Goal: Transaction & Acquisition: Purchase product/service

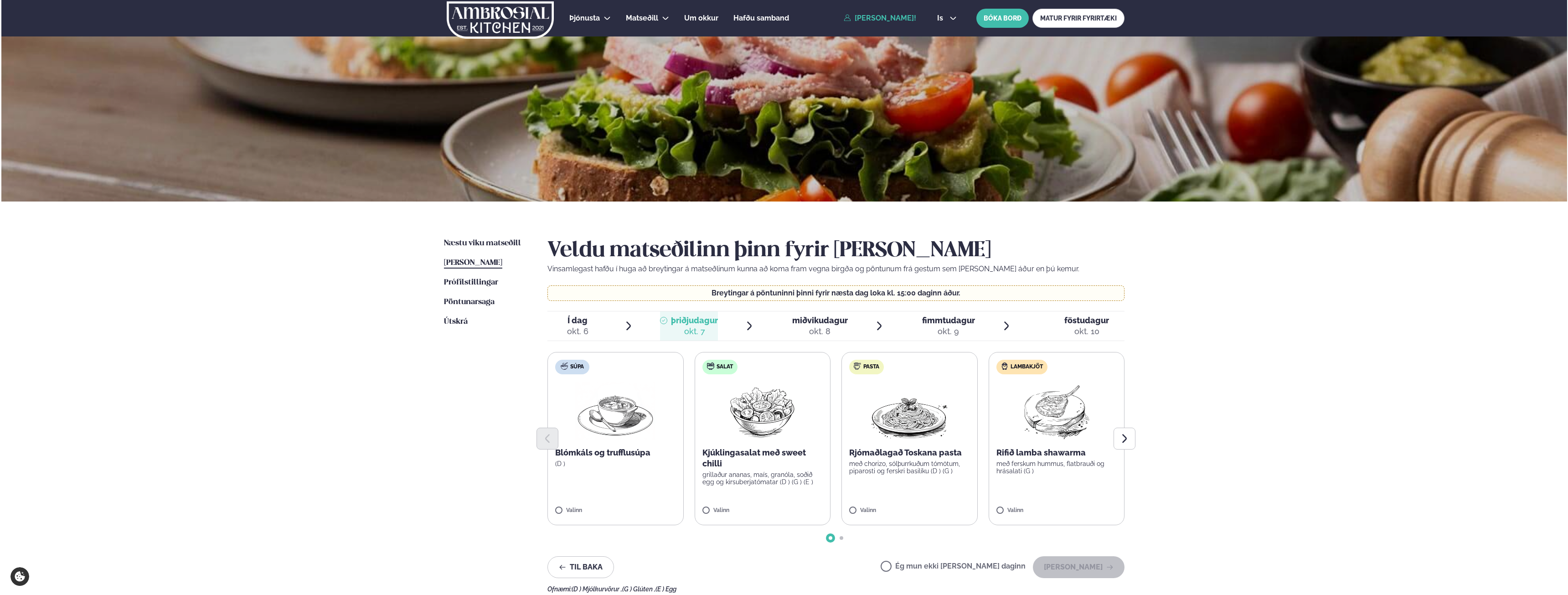
scroll to position [137, 0]
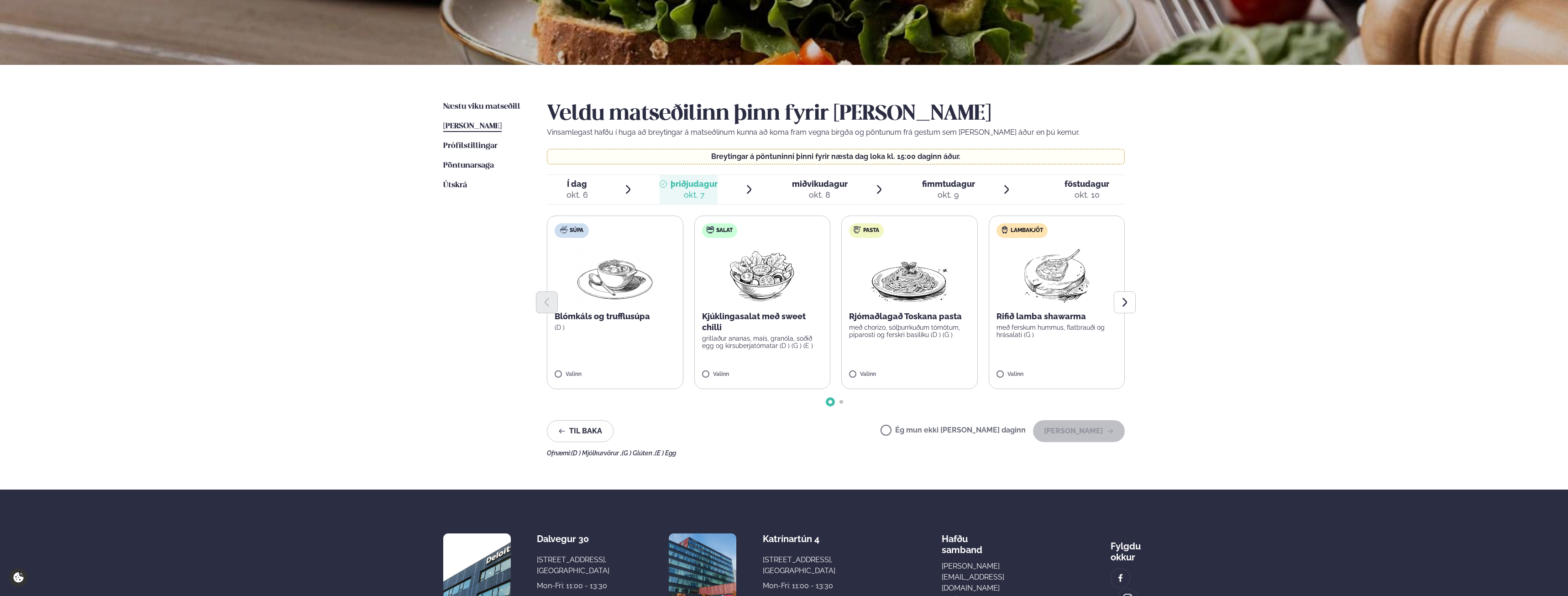
drag, startPoint x: 1306, startPoint y: 257, endPoint x: 1306, endPoint y: 262, distance: 5.0
click at [1306, 262] on div "Þjónusta Hádegismatur fyrir fyrirtæki Fyrirtækja veitingar Einkapartý Matseðill…" at bounding box center [784, 279] width 1568 height 834
click at [817, 200] on div "okt. 8" at bounding box center [819, 195] width 55 height 11
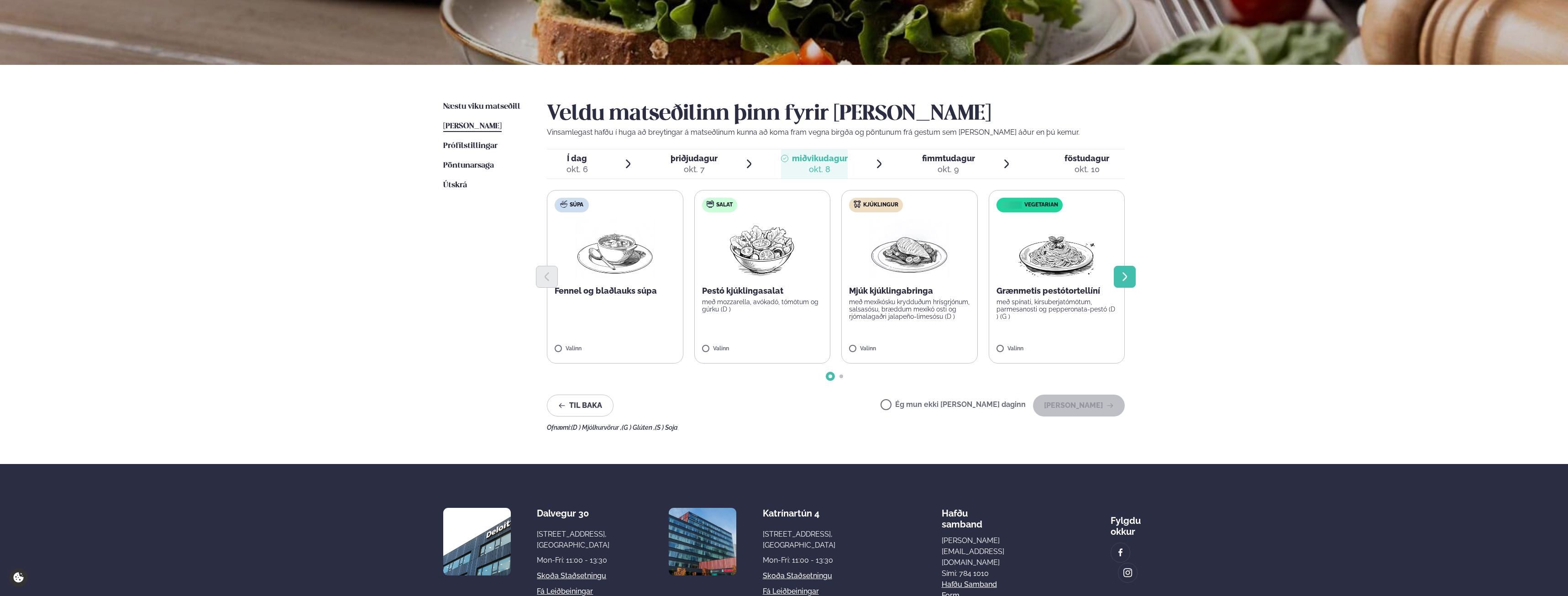
click at [1132, 278] on button "Next slide" at bounding box center [1125, 277] width 22 height 22
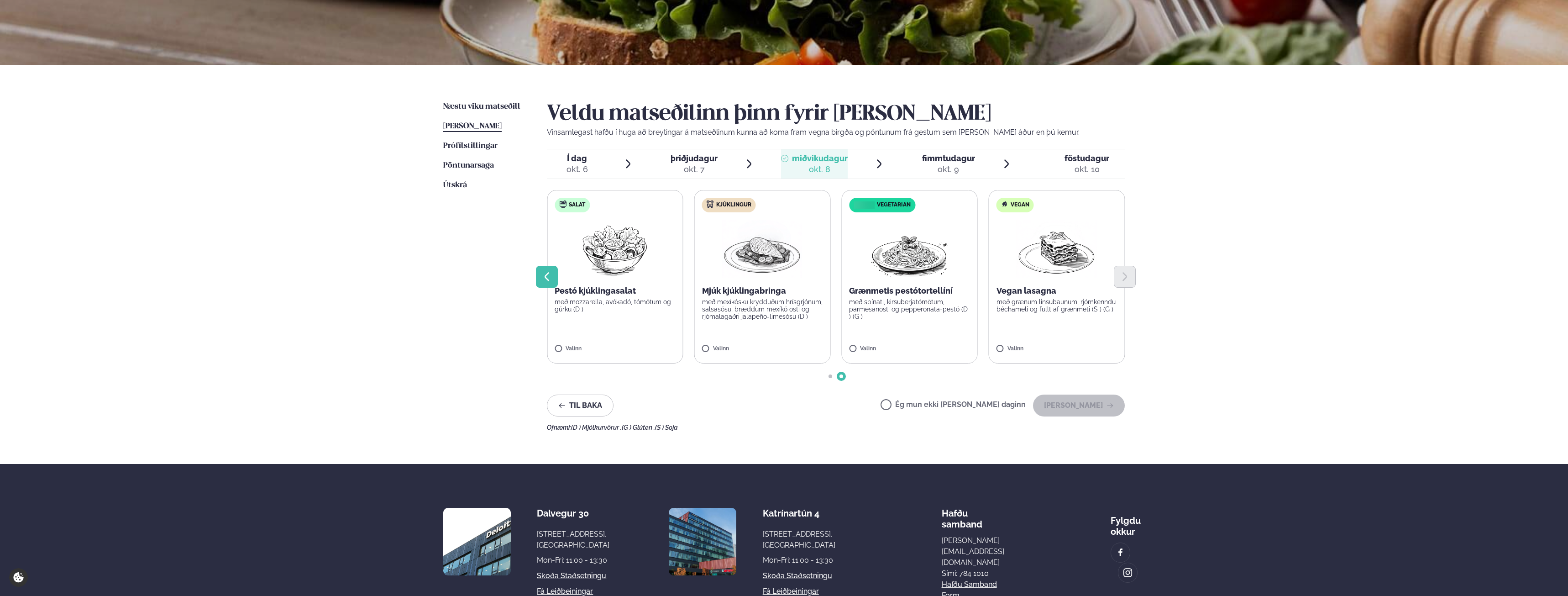
click at [542, 279] on icon "Previous slide" at bounding box center [547, 277] width 11 height 11
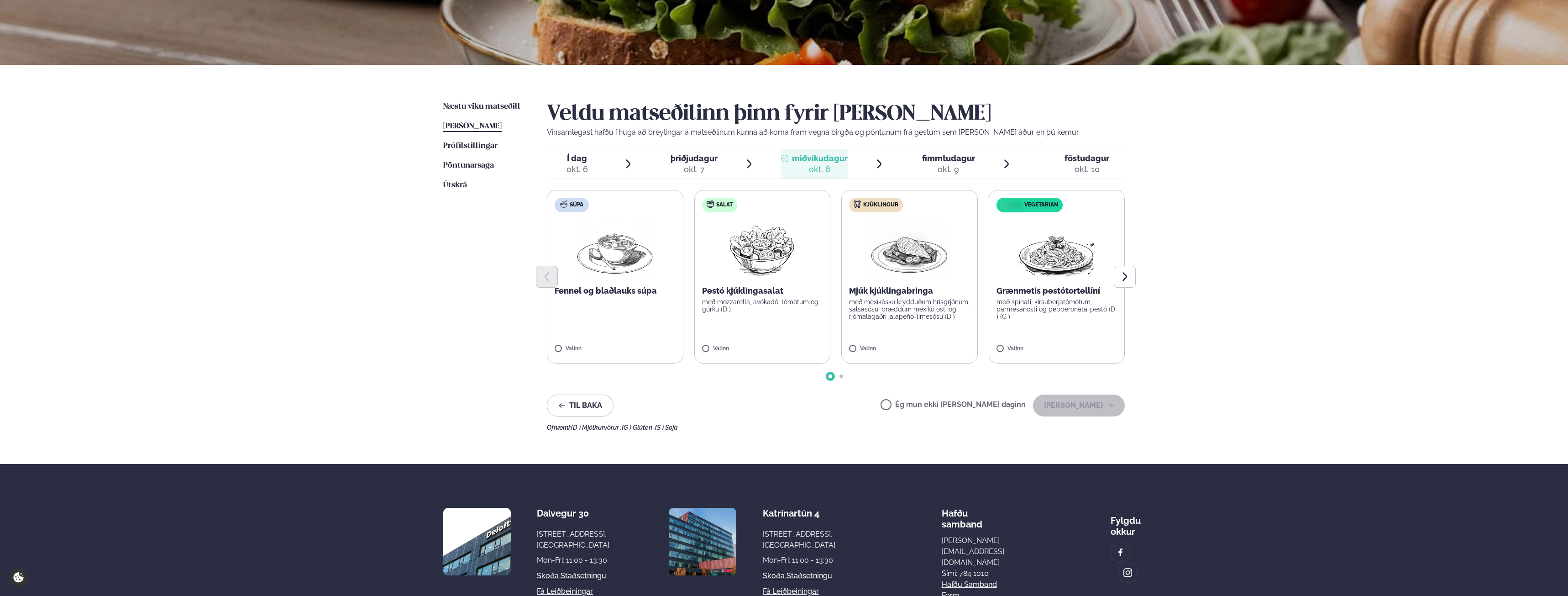
click at [941, 165] on div "okt. 9" at bounding box center [949, 170] width 53 height 11
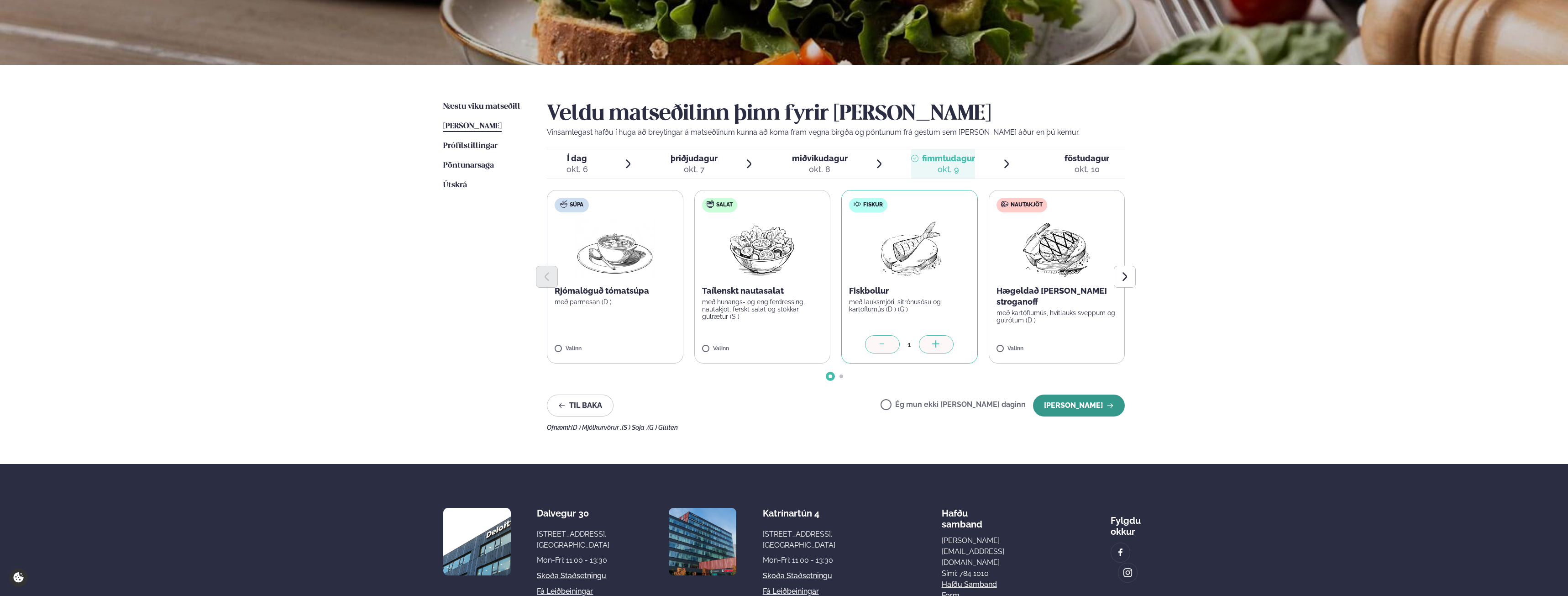
click at [1104, 409] on button "[PERSON_NAME]" at bounding box center [1079, 406] width 92 height 22
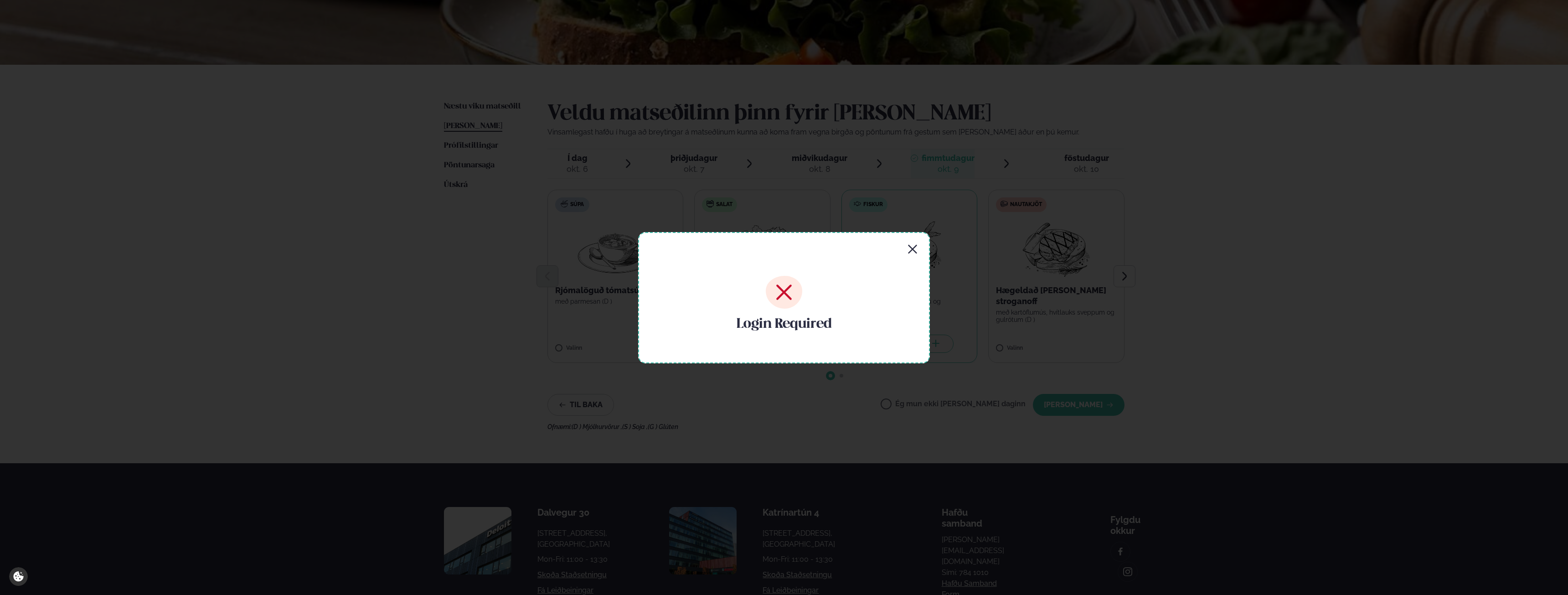
click at [917, 253] on icon "button" at bounding box center [912, 250] width 11 height 11
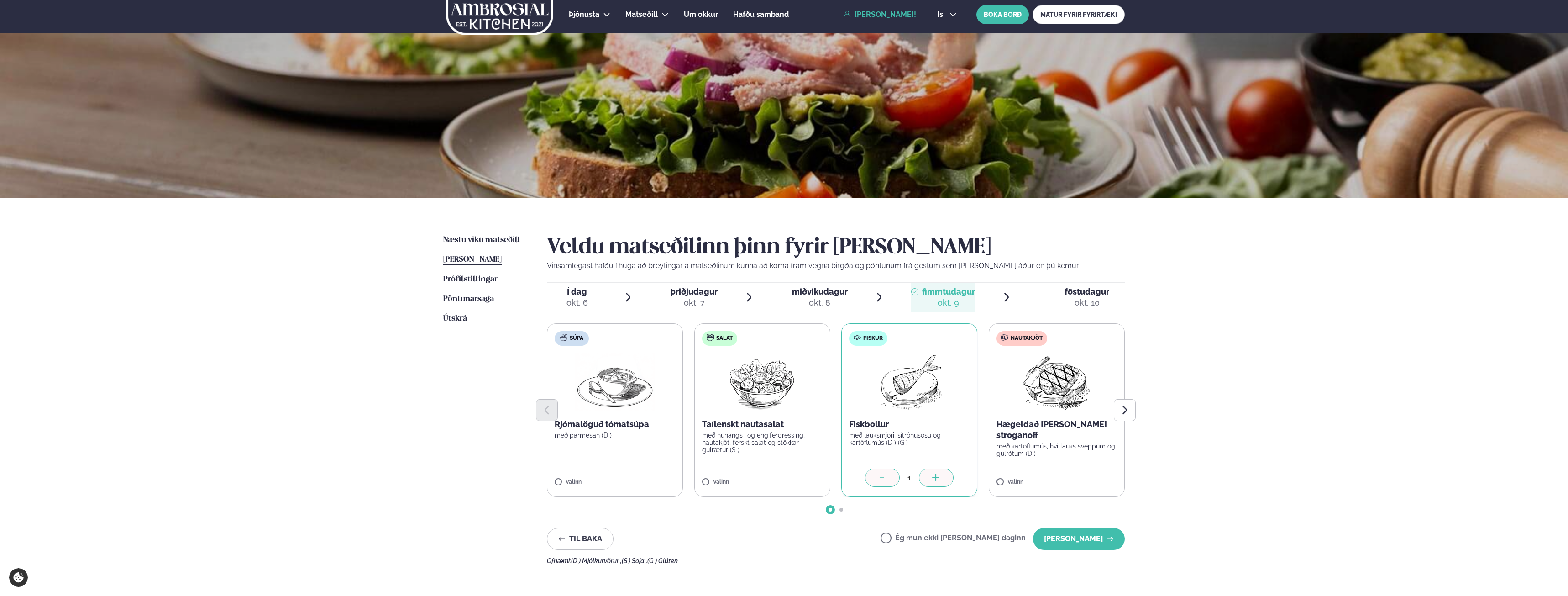
scroll to position [0, 0]
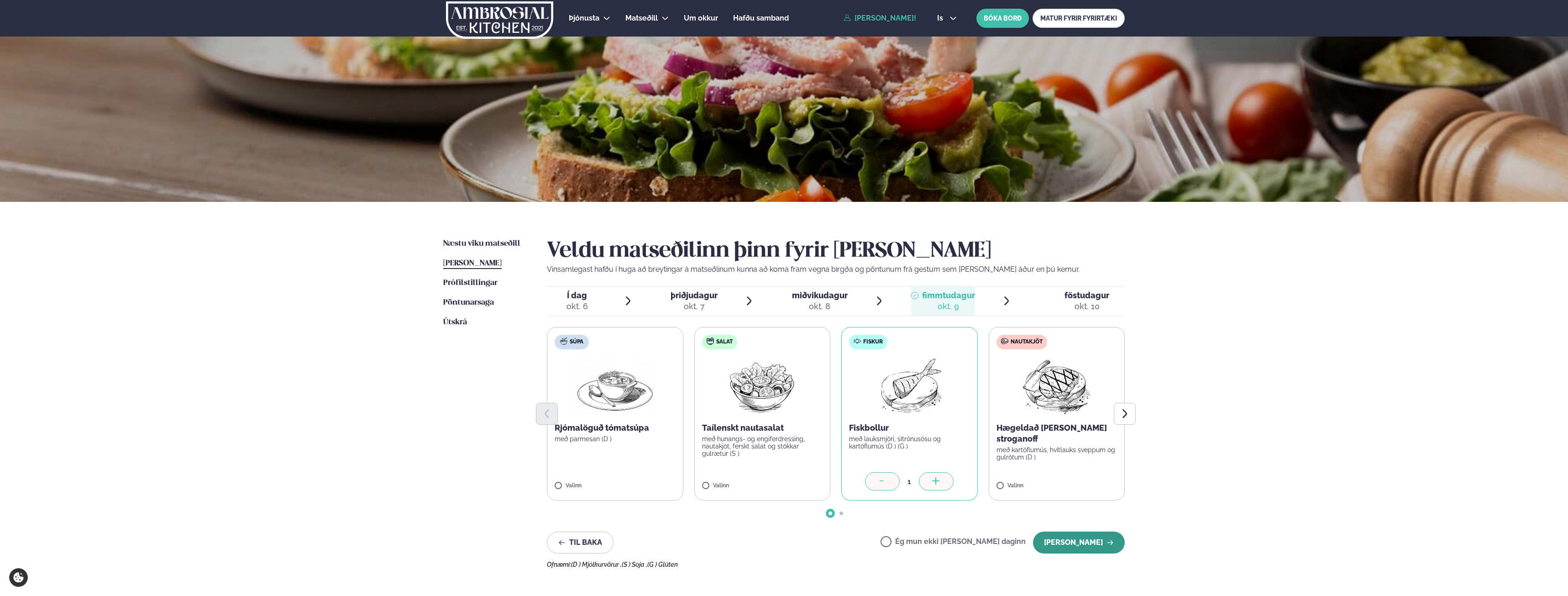
click at [1065, 550] on button "[PERSON_NAME]" at bounding box center [1079, 543] width 92 height 22
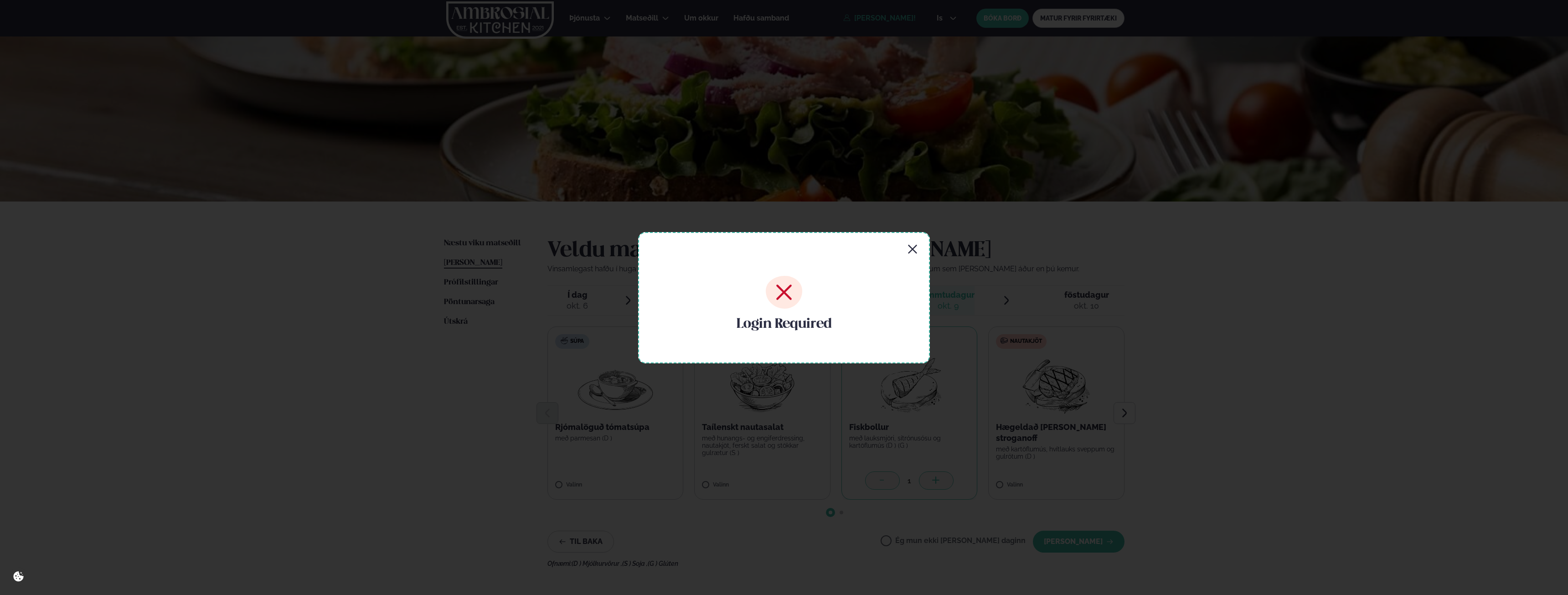
click at [911, 246] on icon "button" at bounding box center [912, 250] width 11 height 11
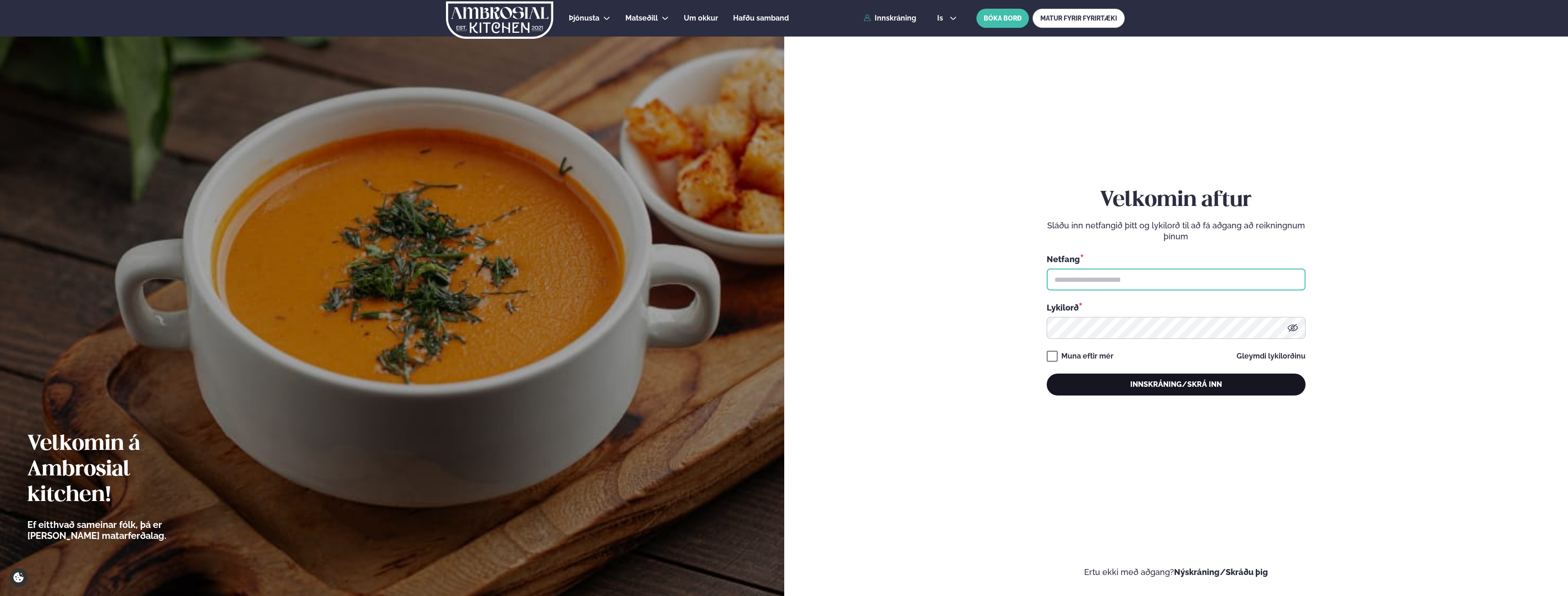
type input "**********"
drag, startPoint x: 1164, startPoint y: 381, endPoint x: 1155, endPoint y: 390, distance: 12.7
click at [1155, 390] on button "Innskráning/Skrá inn" at bounding box center [1176, 385] width 259 height 22
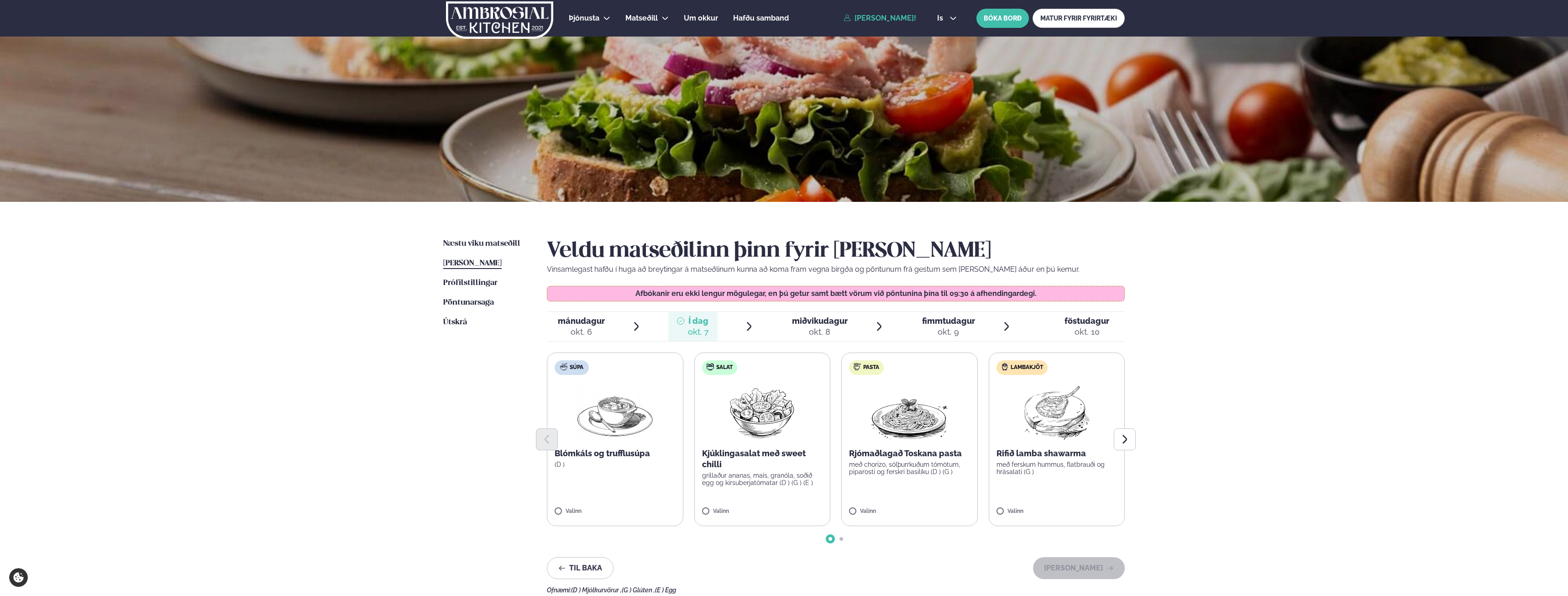
click at [950, 314] on span "fimmtudagur fim. okt. 9" at bounding box center [943, 326] width 64 height 29
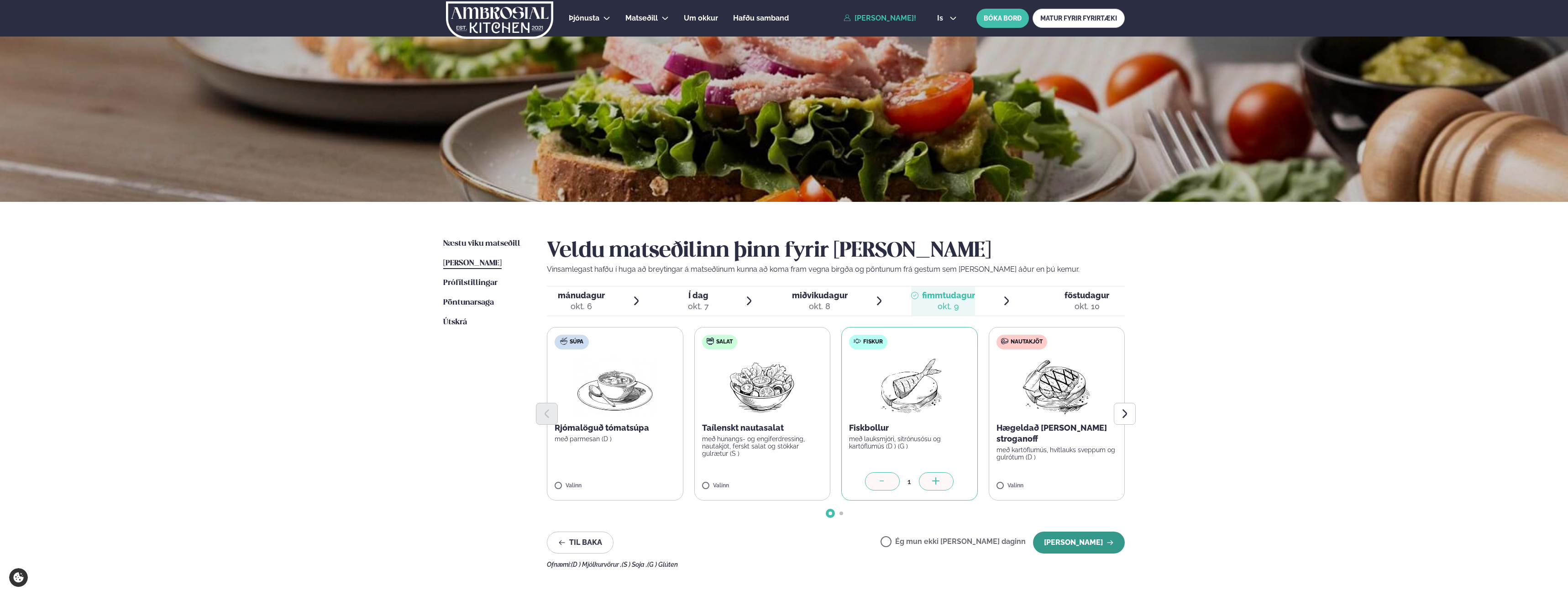
click at [1103, 545] on button "[PERSON_NAME]" at bounding box center [1079, 543] width 92 height 22
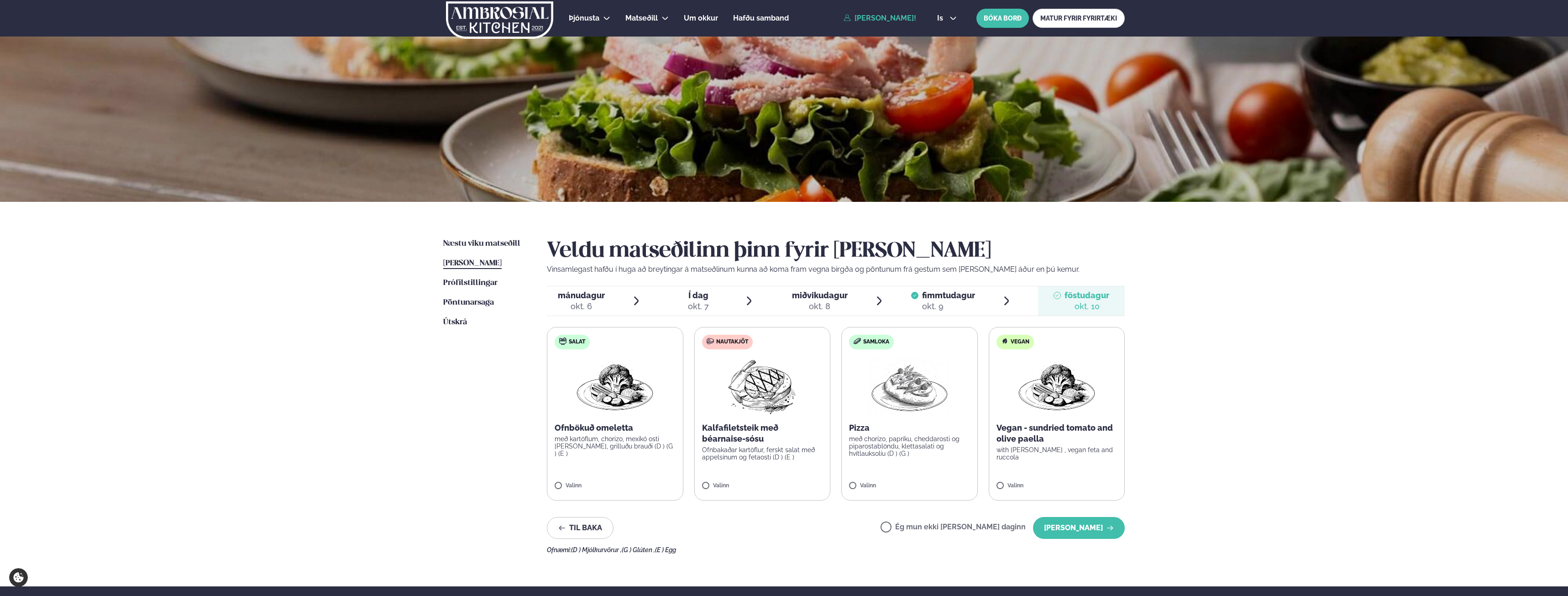
click at [1128, 535] on div "Næstu viku matseðill Næsta vika Þessa viku matseðill Þessa viku Prófílstillinga…" at bounding box center [784, 394] width 736 height 385
click at [1110, 532] on icon "button" at bounding box center [1110, 528] width 7 height 7
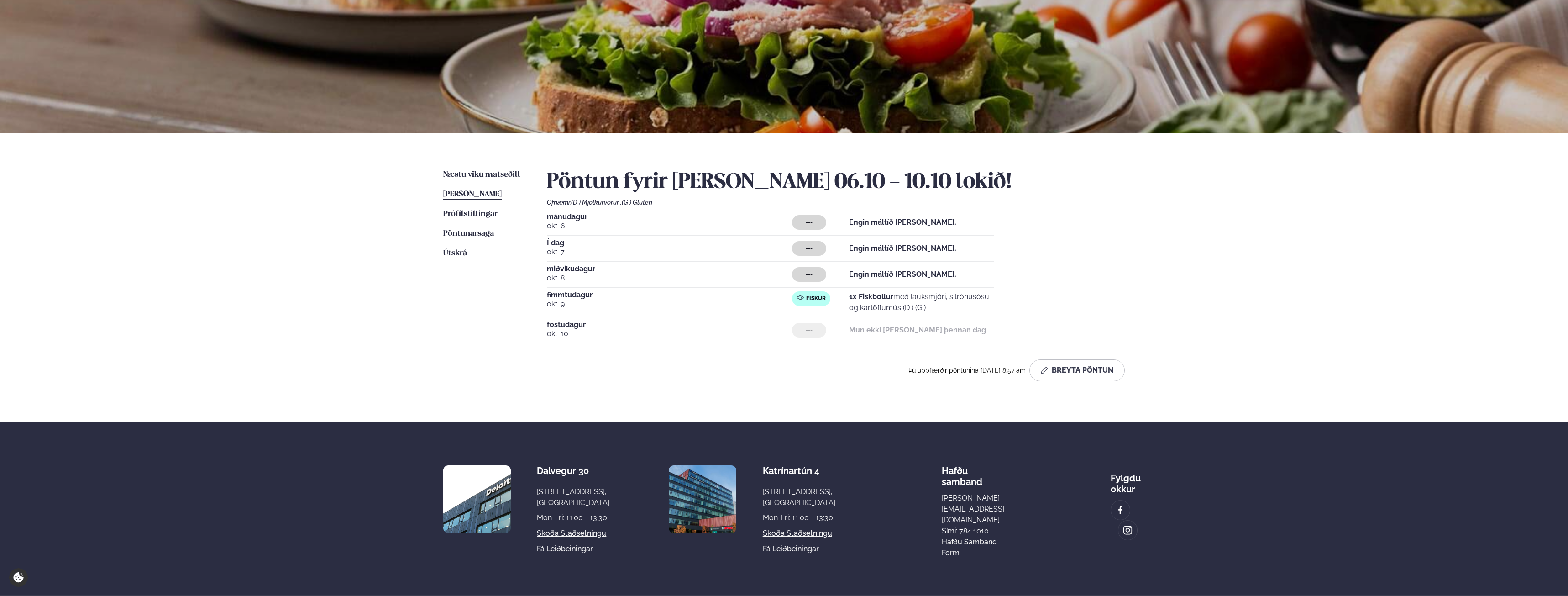
scroll to position [134, 0]
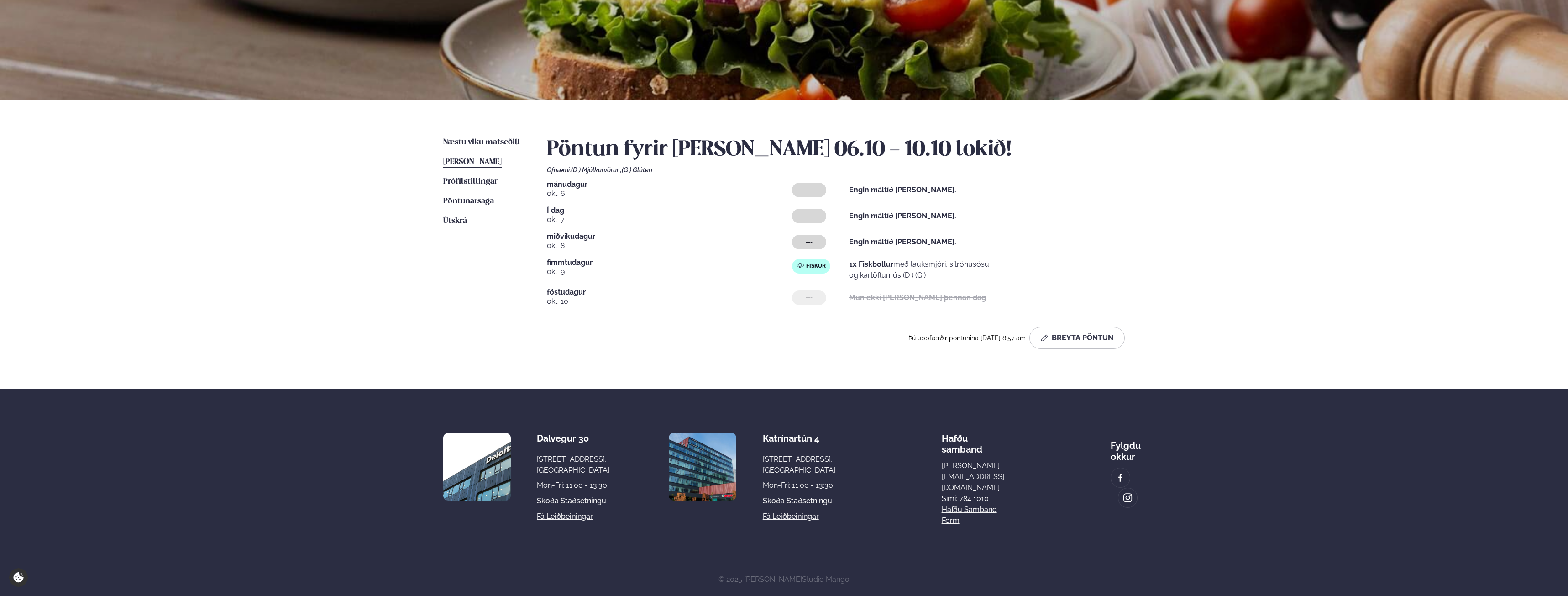
click at [1019, 209] on div "mánudagur okt. 6 --- Engin máltíð valin. Í dag okt. 7 --- Engin máltíð valin. m…" at bounding box center [836, 246] width 578 height 130
